Goal: Task Accomplishment & Management: Use online tool/utility

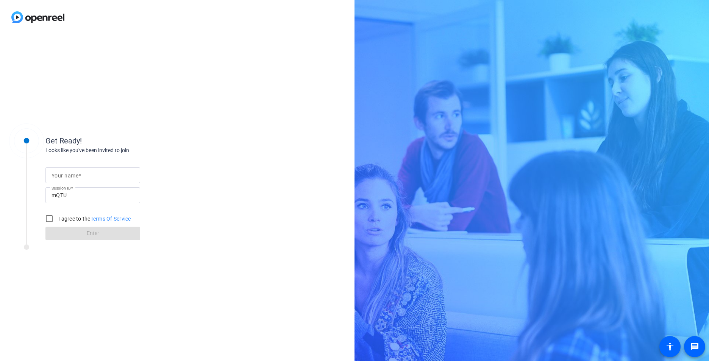
click at [77, 175] on mat-label "Your name" at bounding box center [65, 176] width 27 height 6
click at [77, 175] on input "Your name" at bounding box center [93, 175] width 83 height 9
type input "[PERSON_NAME]"
click at [46, 216] on input "I agree to the Terms Of Service" at bounding box center [49, 218] width 15 height 15
checkbox input "true"
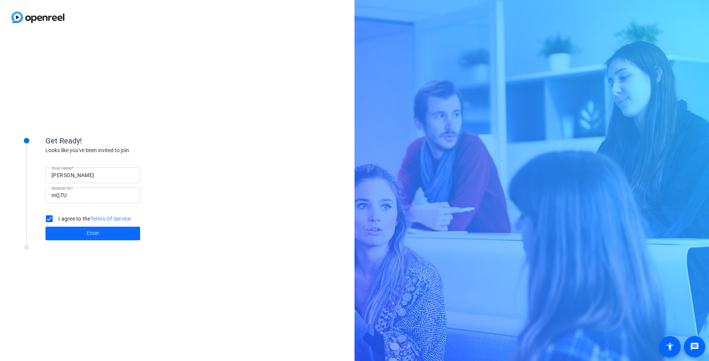
click at [60, 239] on span at bounding box center [92, 234] width 95 height 18
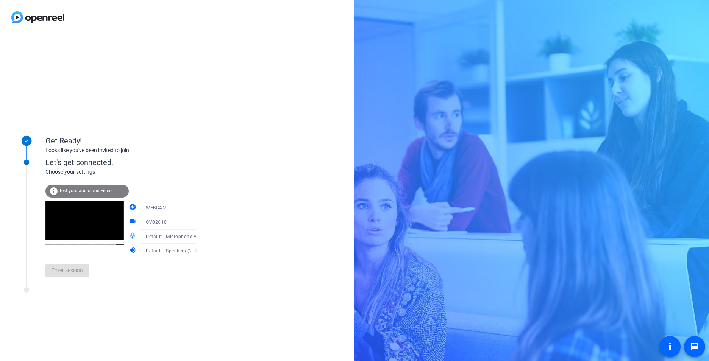
click at [80, 188] on div "info Test your audio and video" at bounding box center [86, 191] width 83 height 13
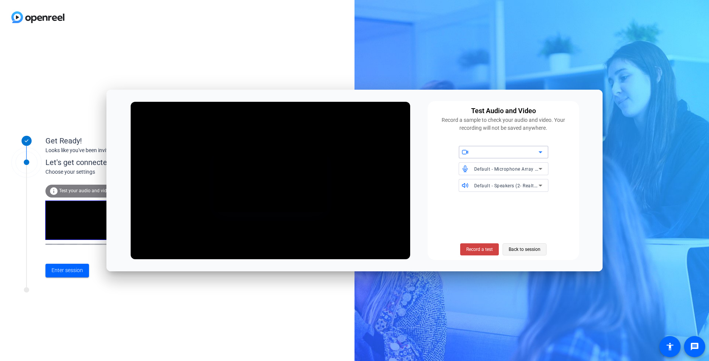
click at [518, 248] on span "Back to session" at bounding box center [525, 249] width 32 height 14
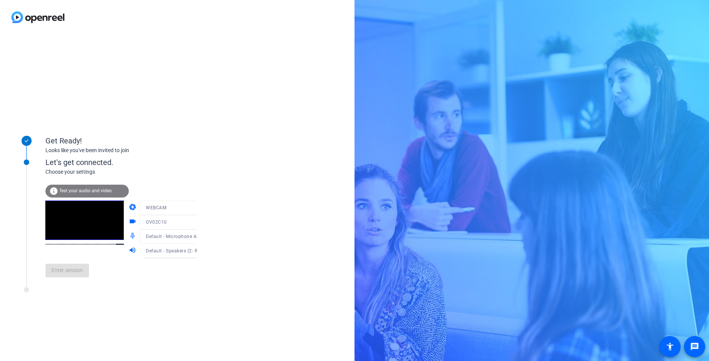
click at [60, 274] on div "Enter session" at bounding box center [128, 270] width 167 height 25
click at [75, 266] on span at bounding box center [67, 271] width 44 height 18
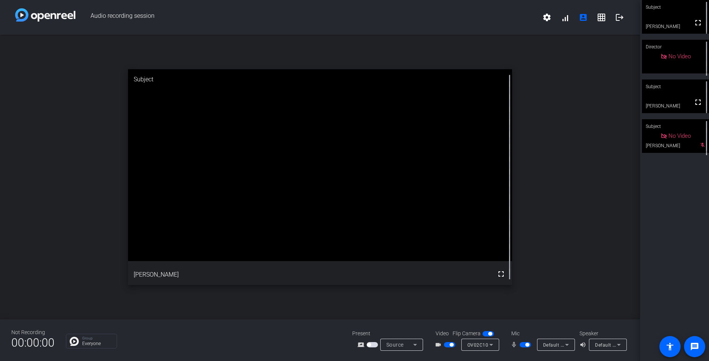
click at [445, 345] on span "button" at bounding box center [449, 344] width 11 height 5
